Goal: Check status: Check status

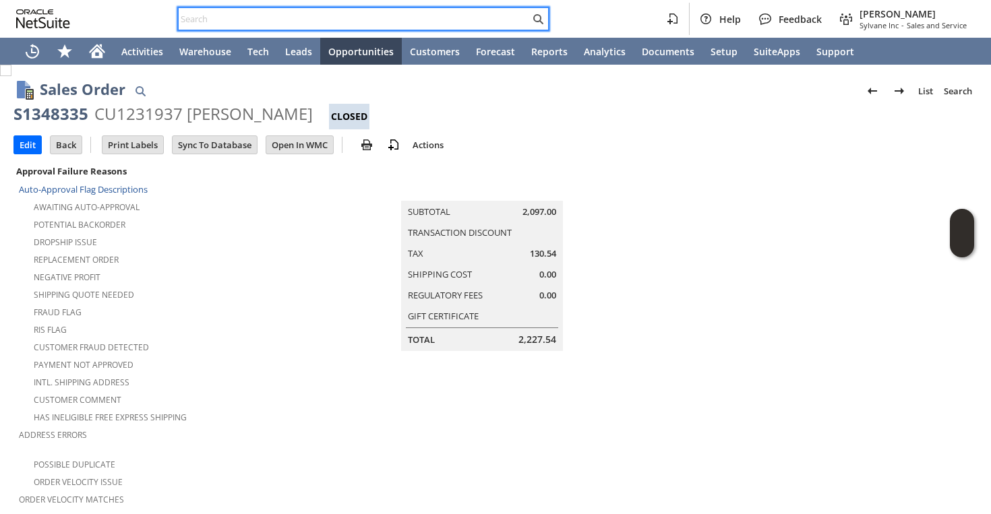
scroll to position [1006, 0]
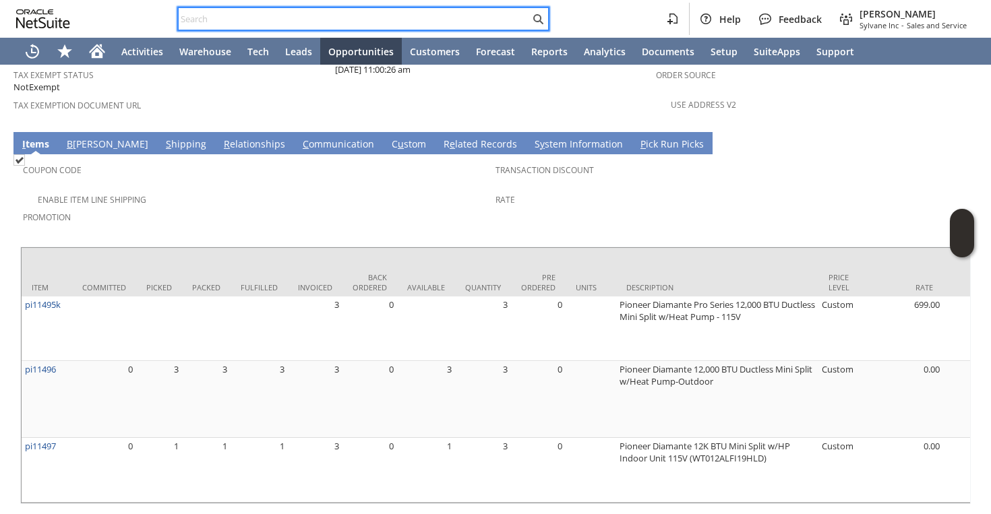
type input "JACQUE STAMPONE"
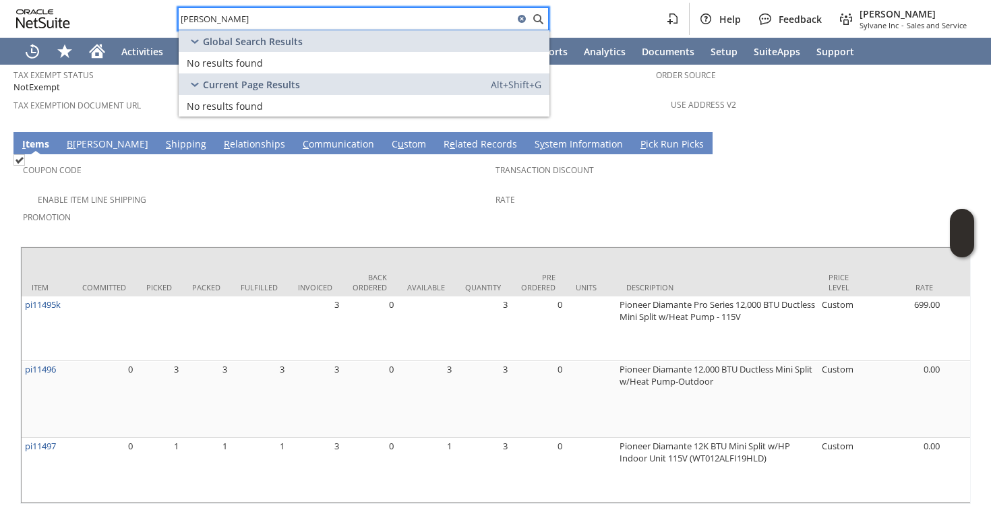
click at [313, 18] on input "JACQUE STAMPONE" at bounding box center [346, 19] width 335 height 16
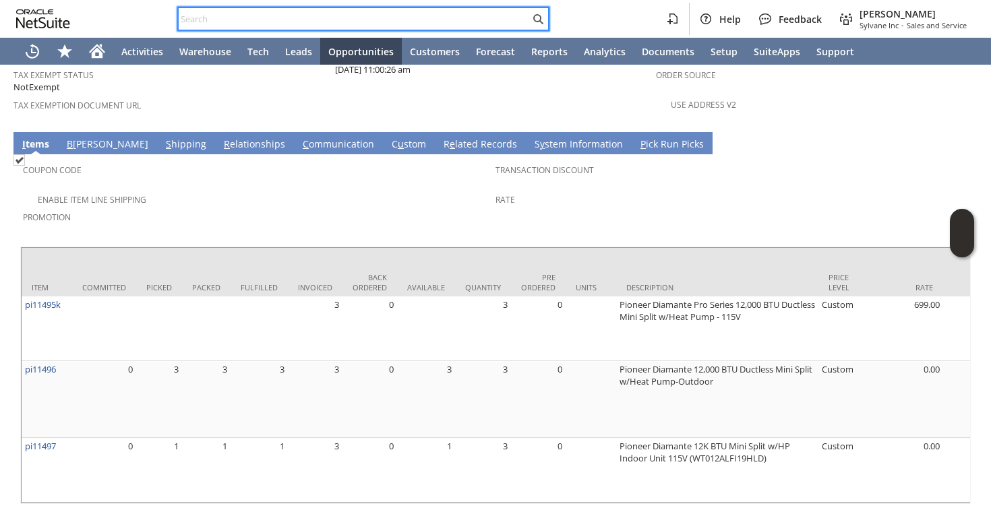
click at [448, 22] on input "text" at bounding box center [354, 19] width 351 height 16
paste input "JACQUE STAMPONE"
type input "JACQUE STAMPONE"
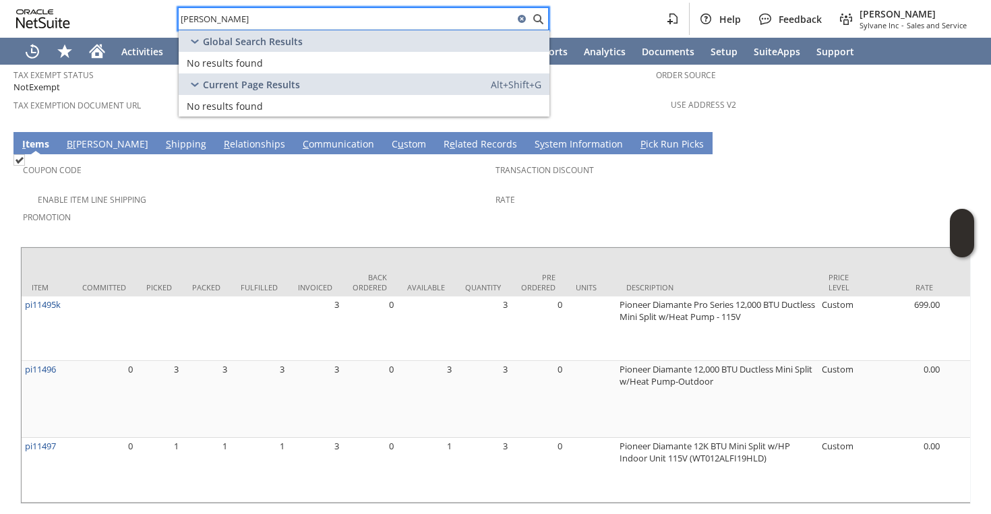
click at [383, 16] on input "JACQUE STAMPONE" at bounding box center [346, 19] width 335 height 16
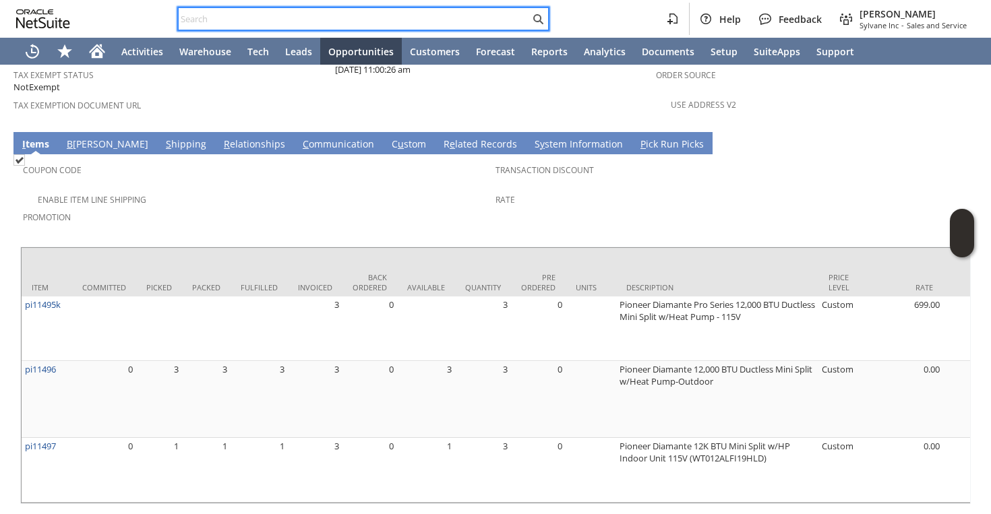
paste input "2029055283"
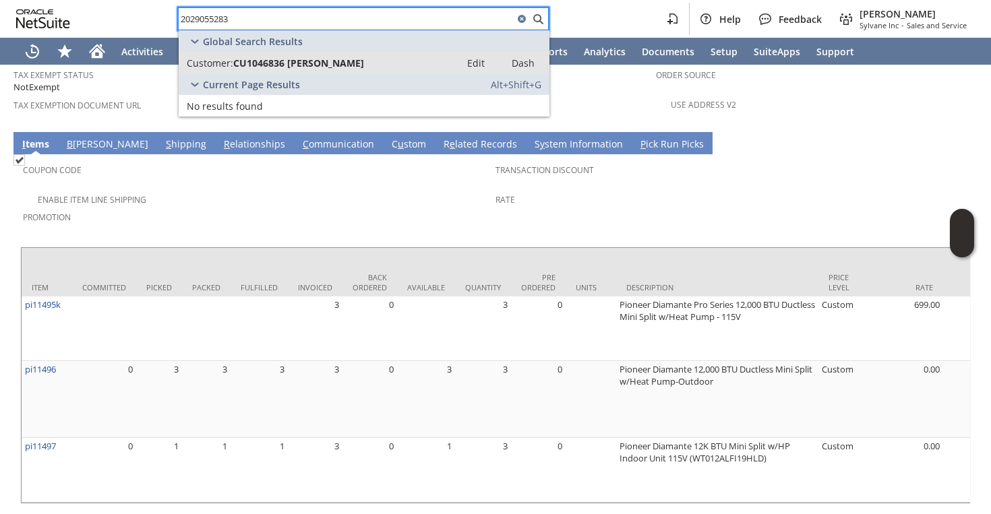
type input "2029055283"
click at [311, 53] on link "Customer: CU1046836 Kimberly L Boyd Edit Dash" at bounding box center [364, 63] width 371 height 22
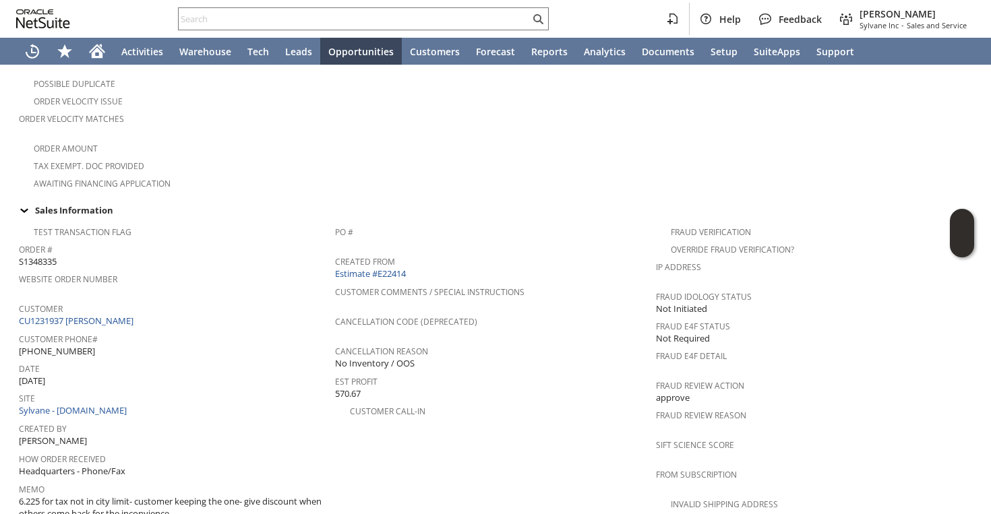
scroll to position [357, 0]
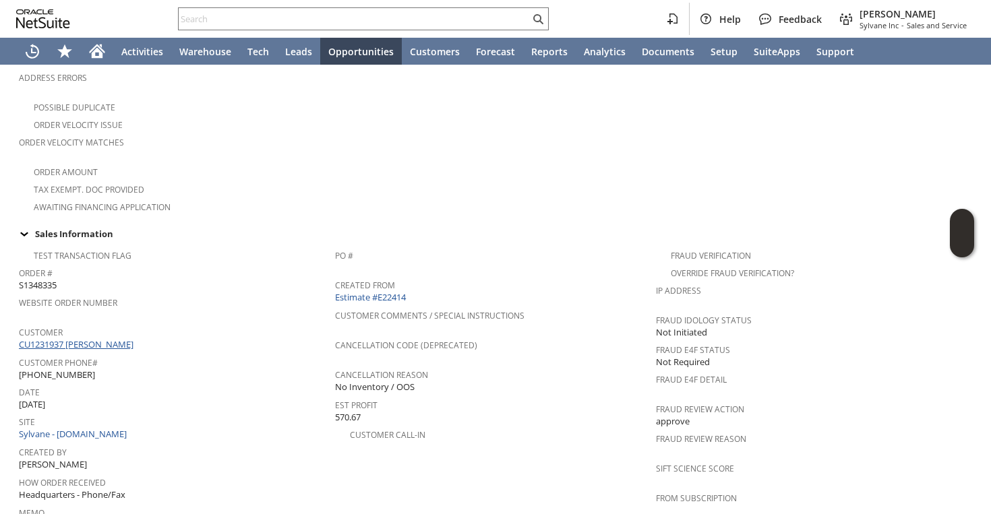
click at [119, 338] on link "CU1231937 [PERSON_NAME]" at bounding box center [78, 344] width 118 height 12
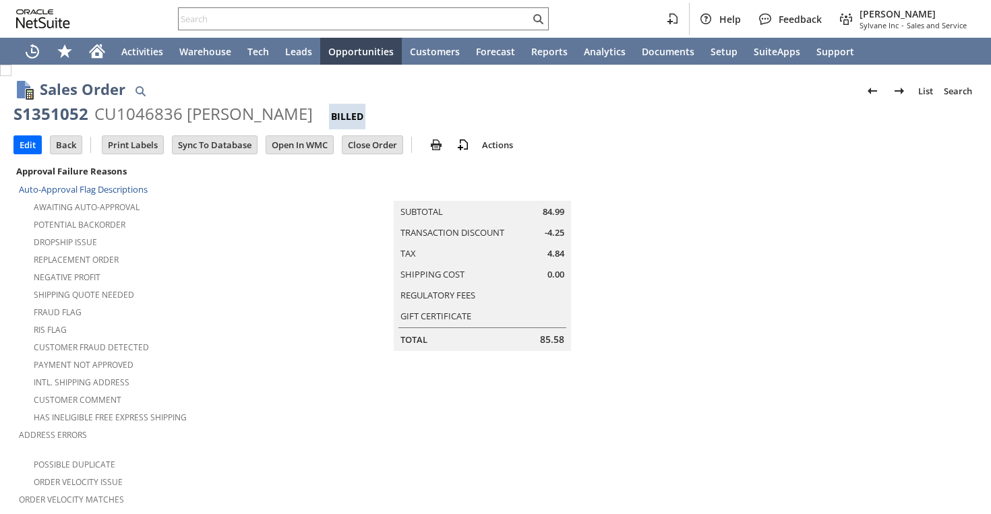
scroll to position [841, 0]
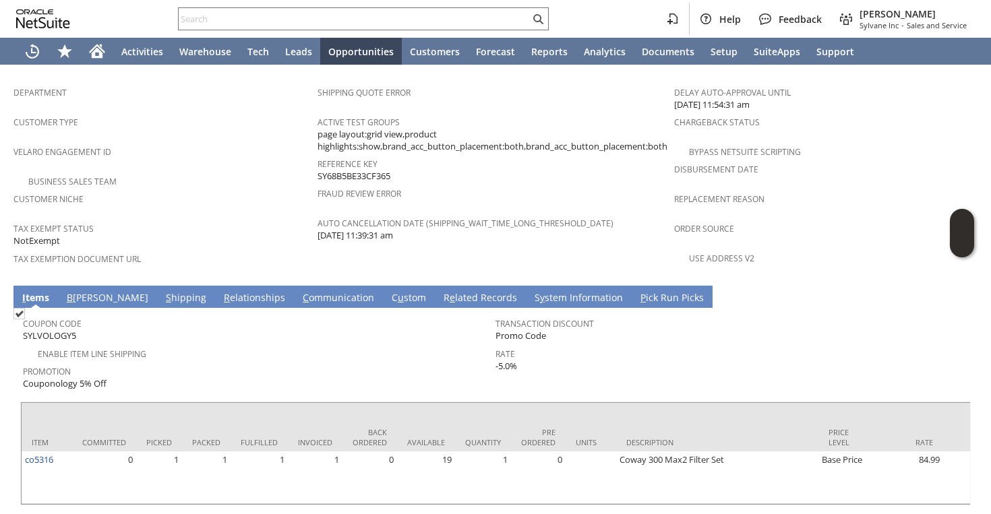
click at [162, 291] on link "S hipping" at bounding box center [185, 298] width 47 height 15
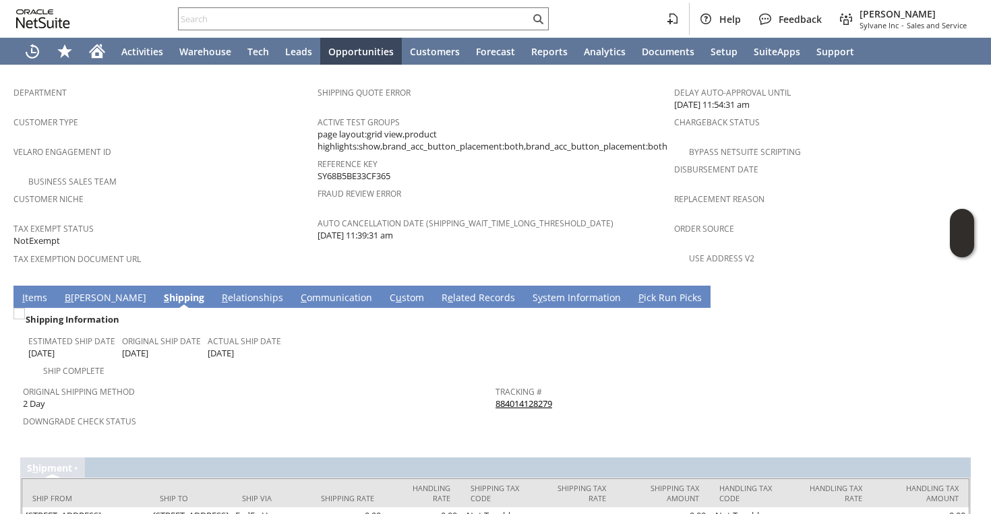
click at [548, 398] on link "884014128279" at bounding box center [523, 404] width 57 height 12
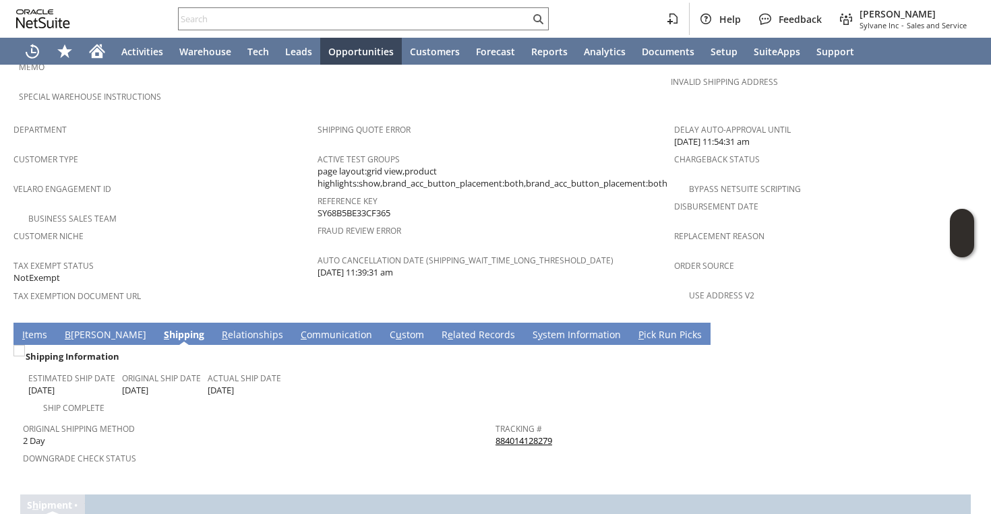
scroll to position [885, 0]
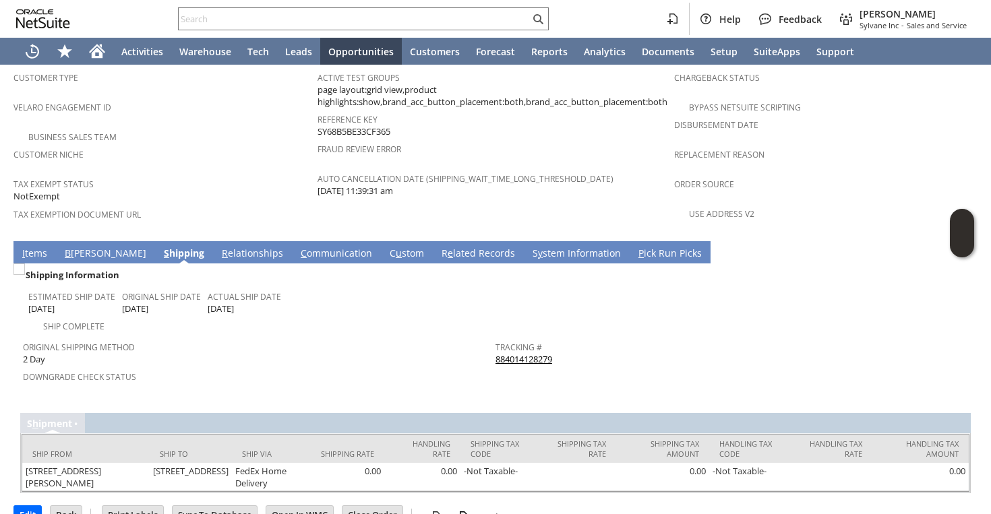
click at [27, 247] on link "I tems" at bounding box center [35, 254] width 32 height 15
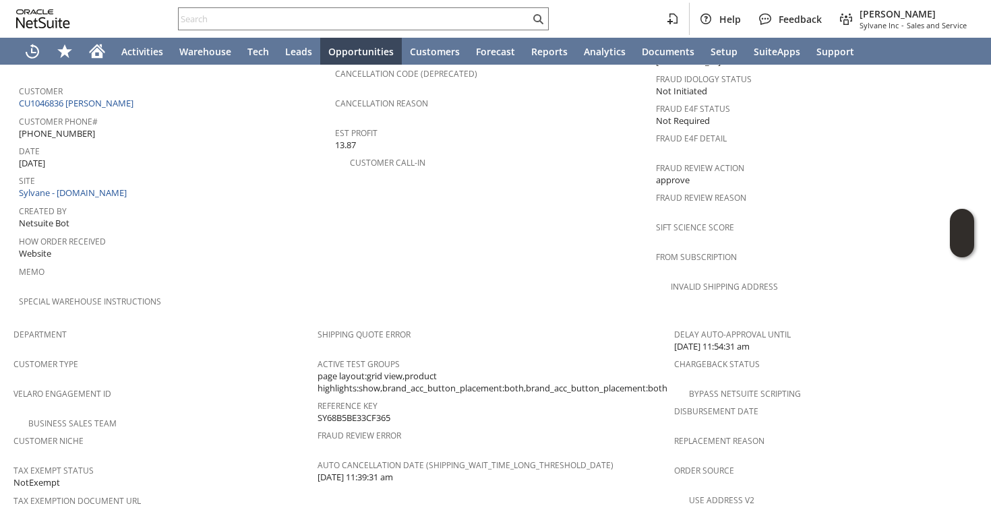
scroll to position [841, 0]
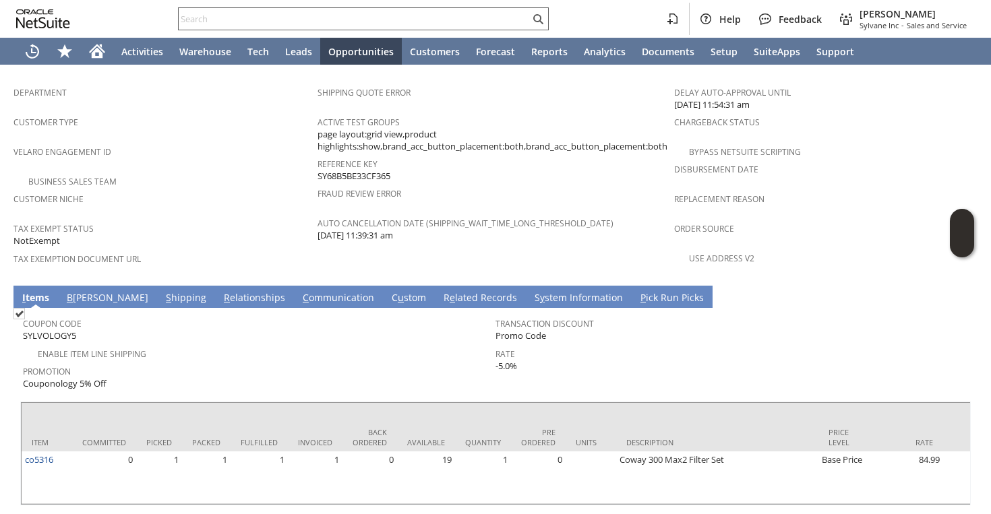
click at [433, 26] on input "text" at bounding box center [354, 19] width 351 height 16
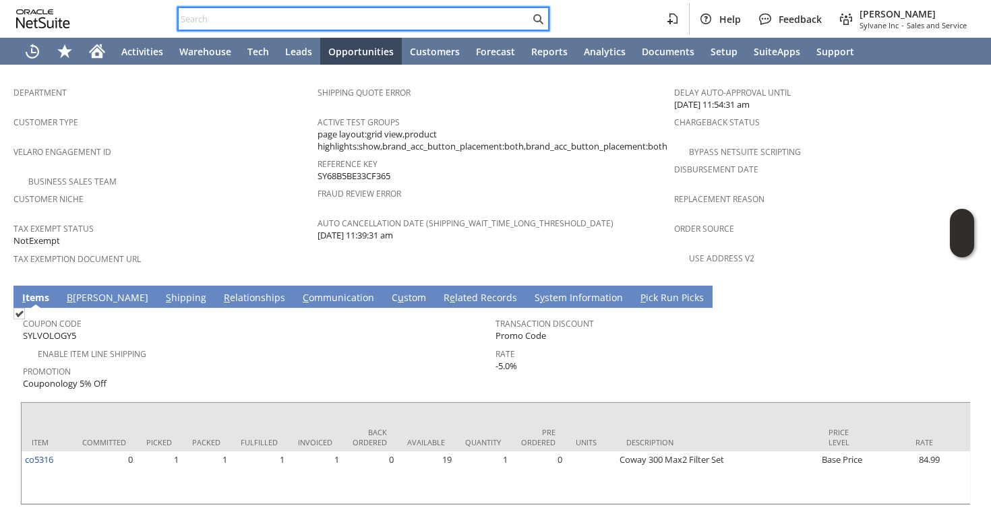
paste input "5202405930"
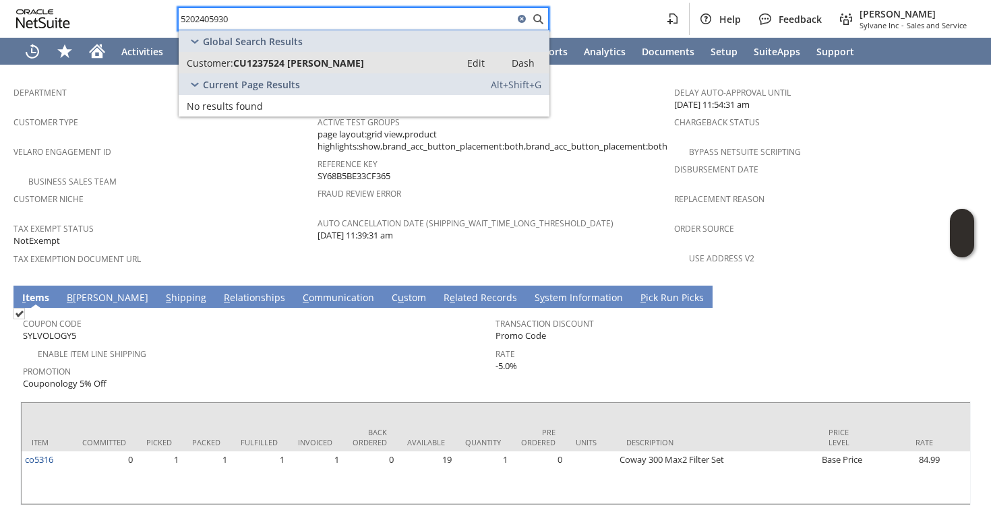
type input "5202405930"
click at [309, 67] on span "CU1237524 Wayne Smith" at bounding box center [298, 63] width 131 height 13
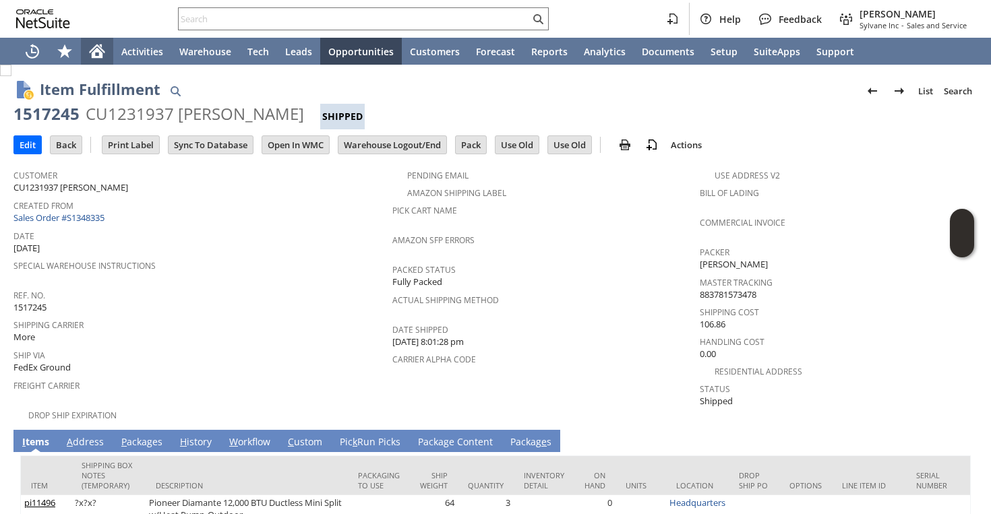
click at [95, 55] on icon "Home" at bounding box center [97, 53] width 11 height 10
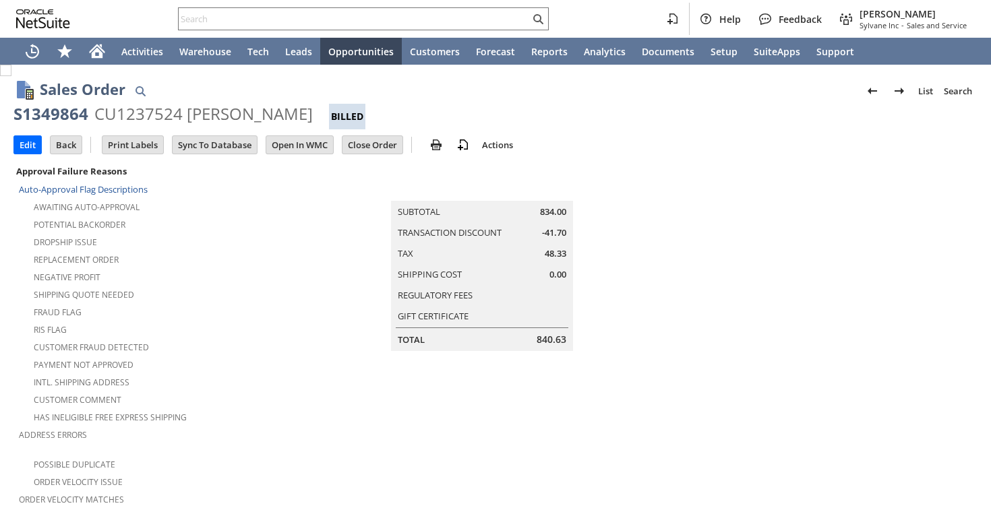
scroll to position [870, 0]
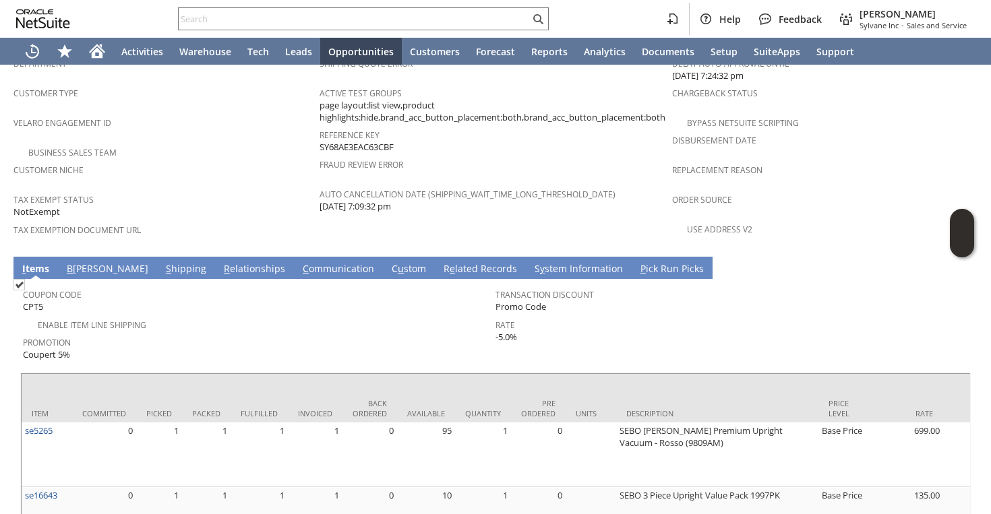
click at [162, 262] on link "S hipping" at bounding box center [185, 269] width 47 height 15
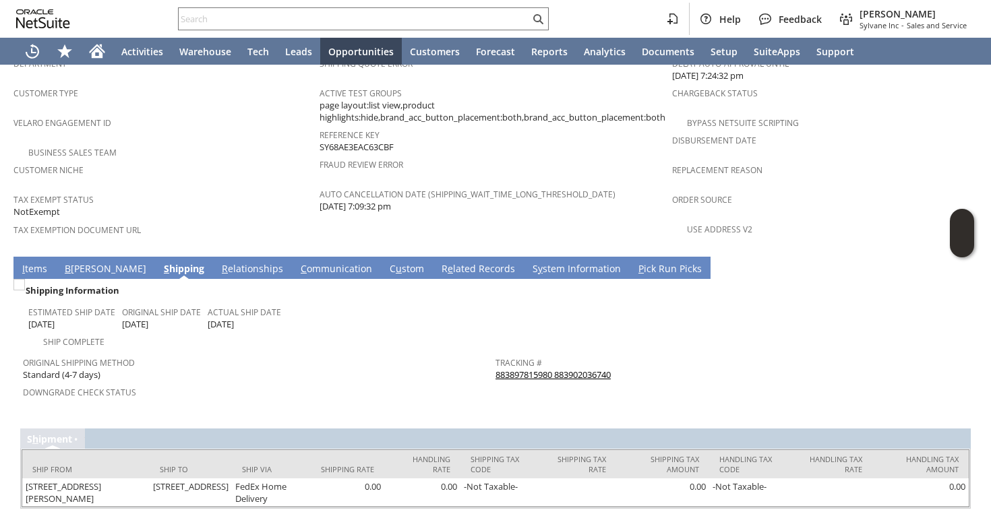
click at [550, 369] on link "883897815980 883902036740" at bounding box center [552, 375] width 115 height 12
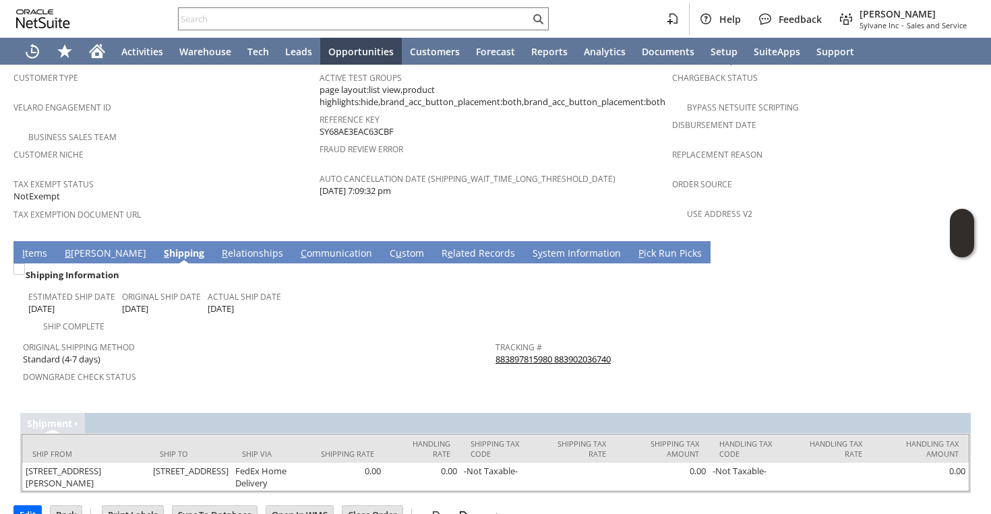
click at [35, 247] on link "I tems" at bounding box center [35, 254] width 32 height 15
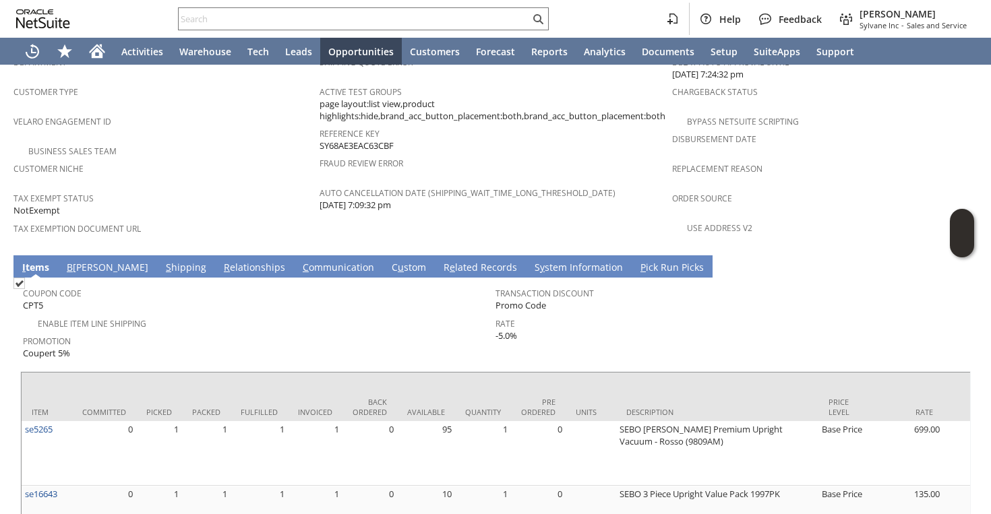
scroll to position [905, 0]
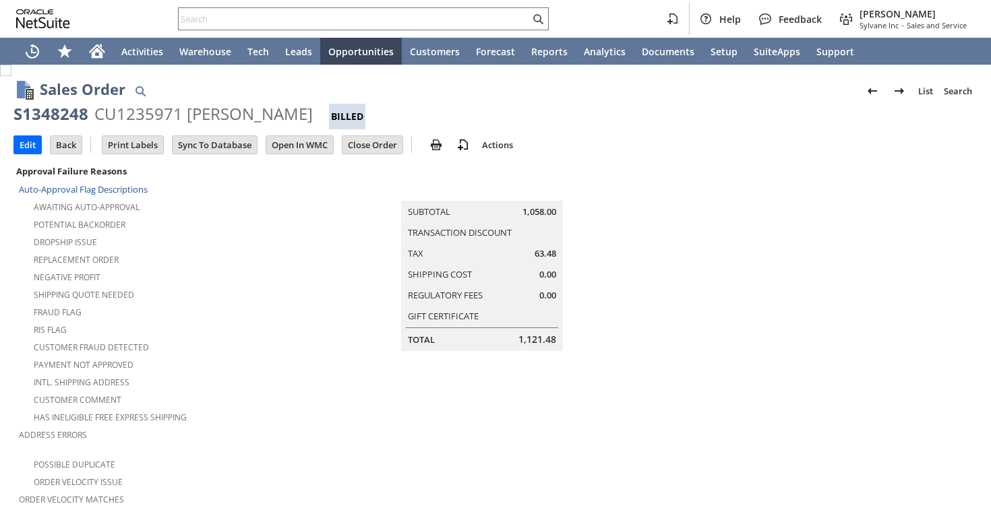
scroll to position [1019, 0]
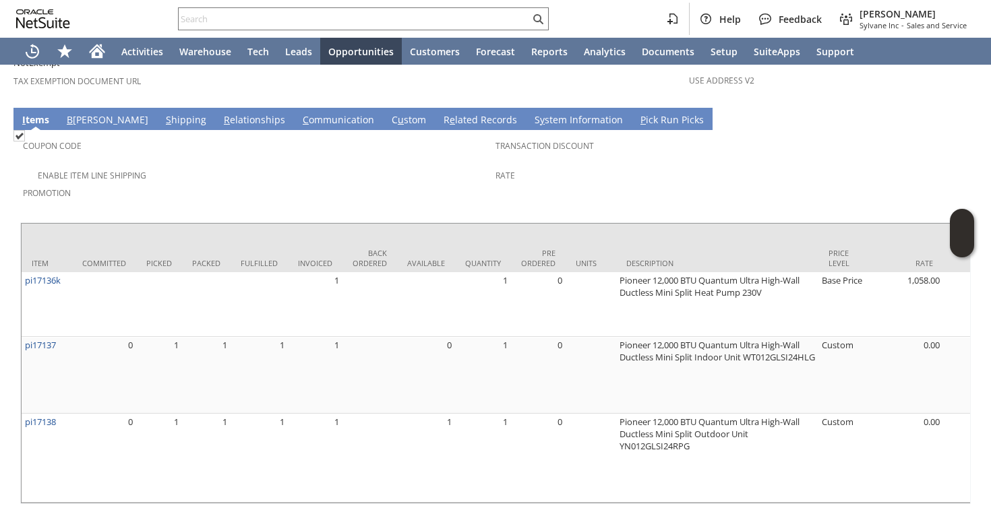
click at [162, 113] on link "S hipping" at bounding box center [185, 120] width 47 height 15
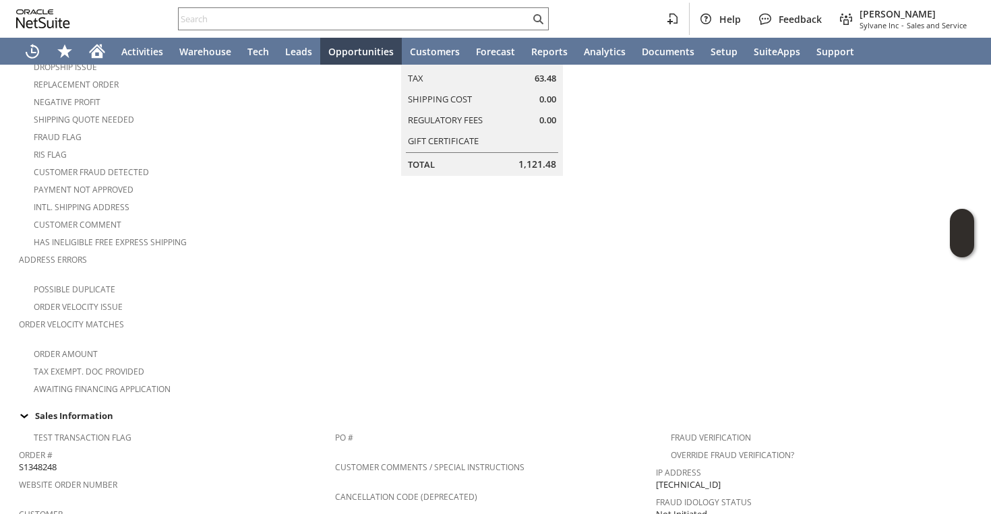
scroll to position [0, 0]
